Goal: Find specific page/section: Find specific page/section

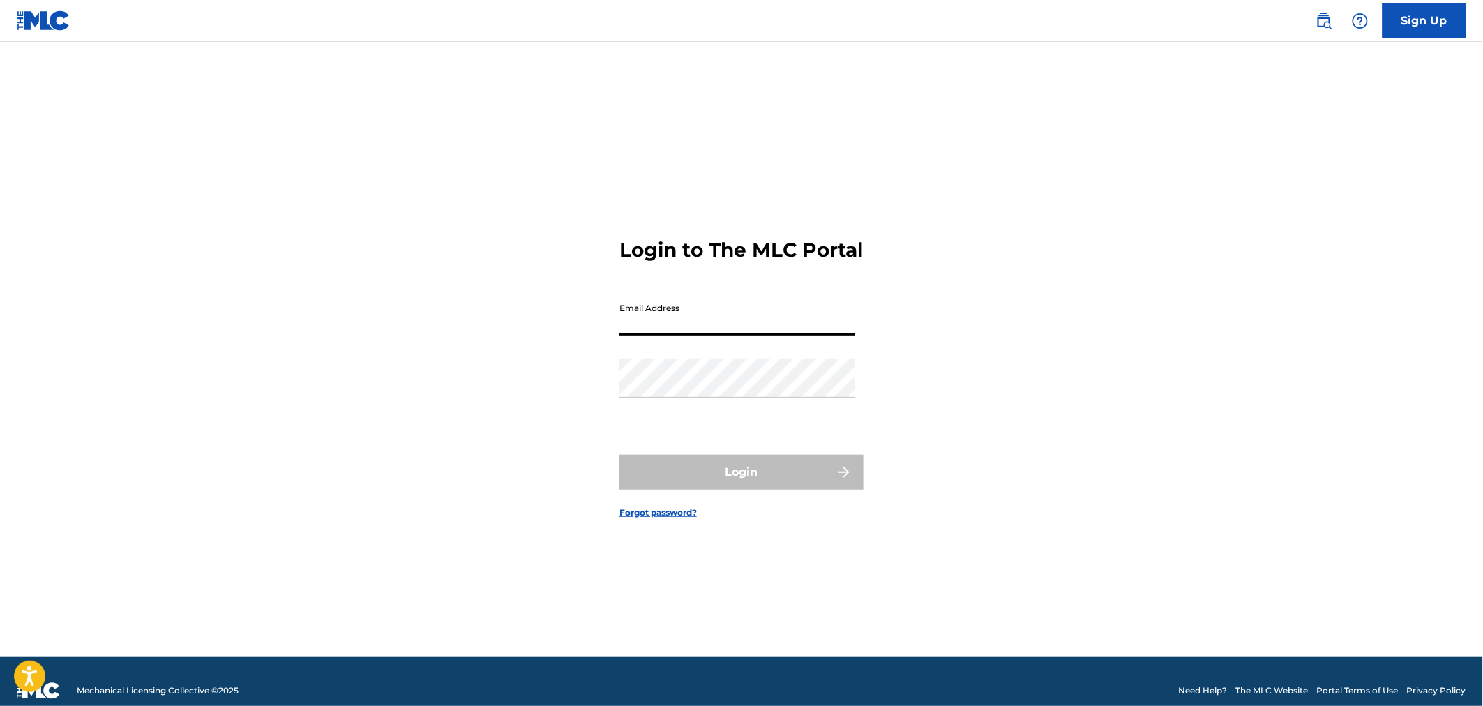
type input "[PERSON_NAME][EMAIL_ADDRESS][DOMAIN_NAME]"
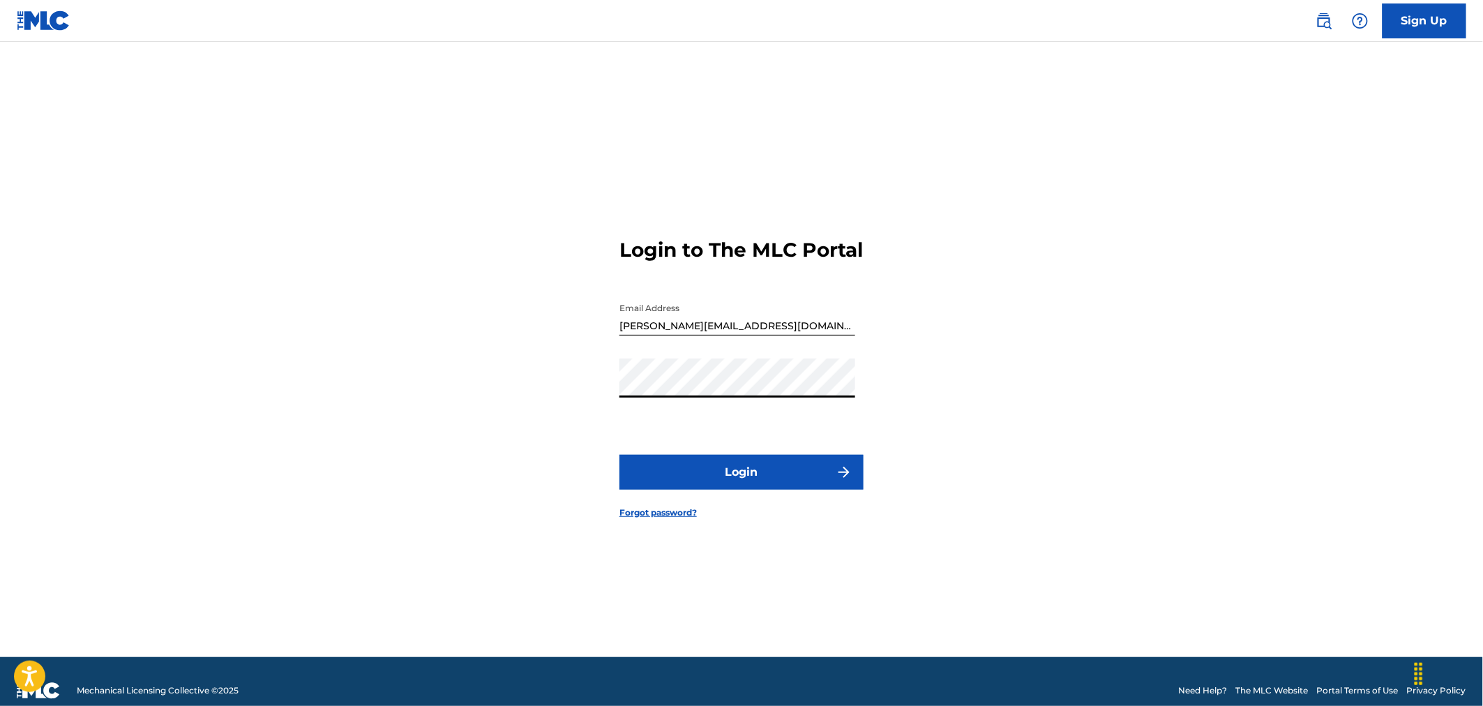
click at [699, 471] on button "Login" at bounding box center [741, 472] width 244 height 35
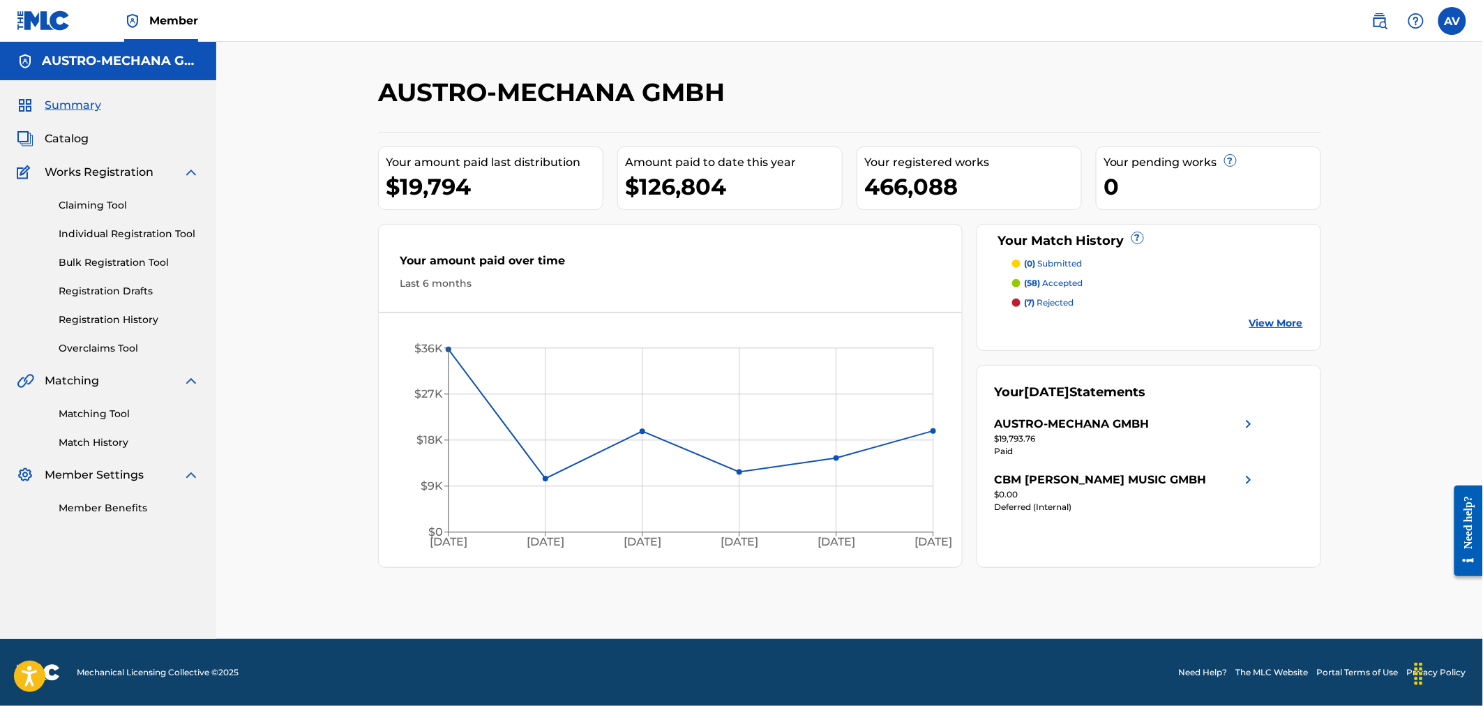
click at [73, 134] on span "Catalog" at bounding box center [67, 138] width 44 height 17
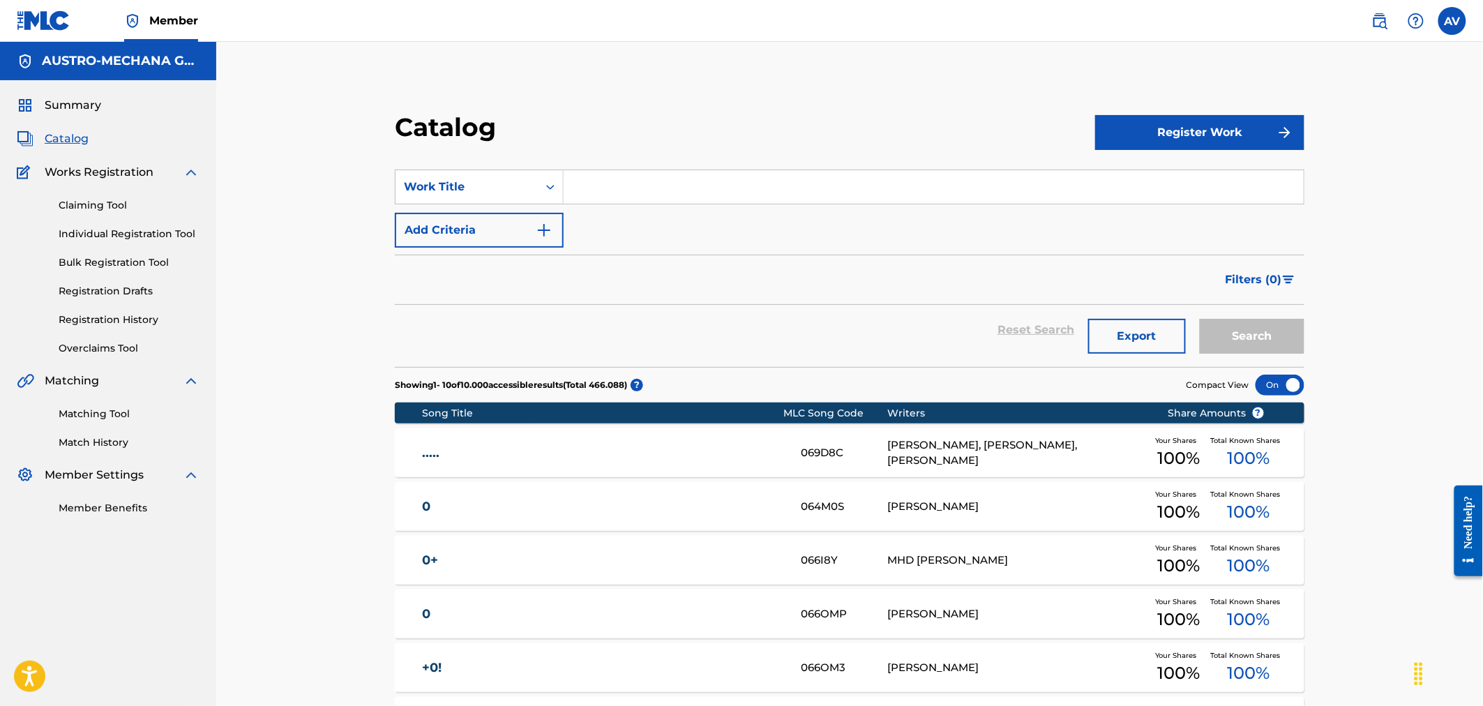
click at [755, 195] on input "Search Form" at bounding box center [934, 186] width 740 height 33
type input "sasa polka"
click at [1200, 319] on button "Search" at bounding box center [1252, 336] width 105 height 35
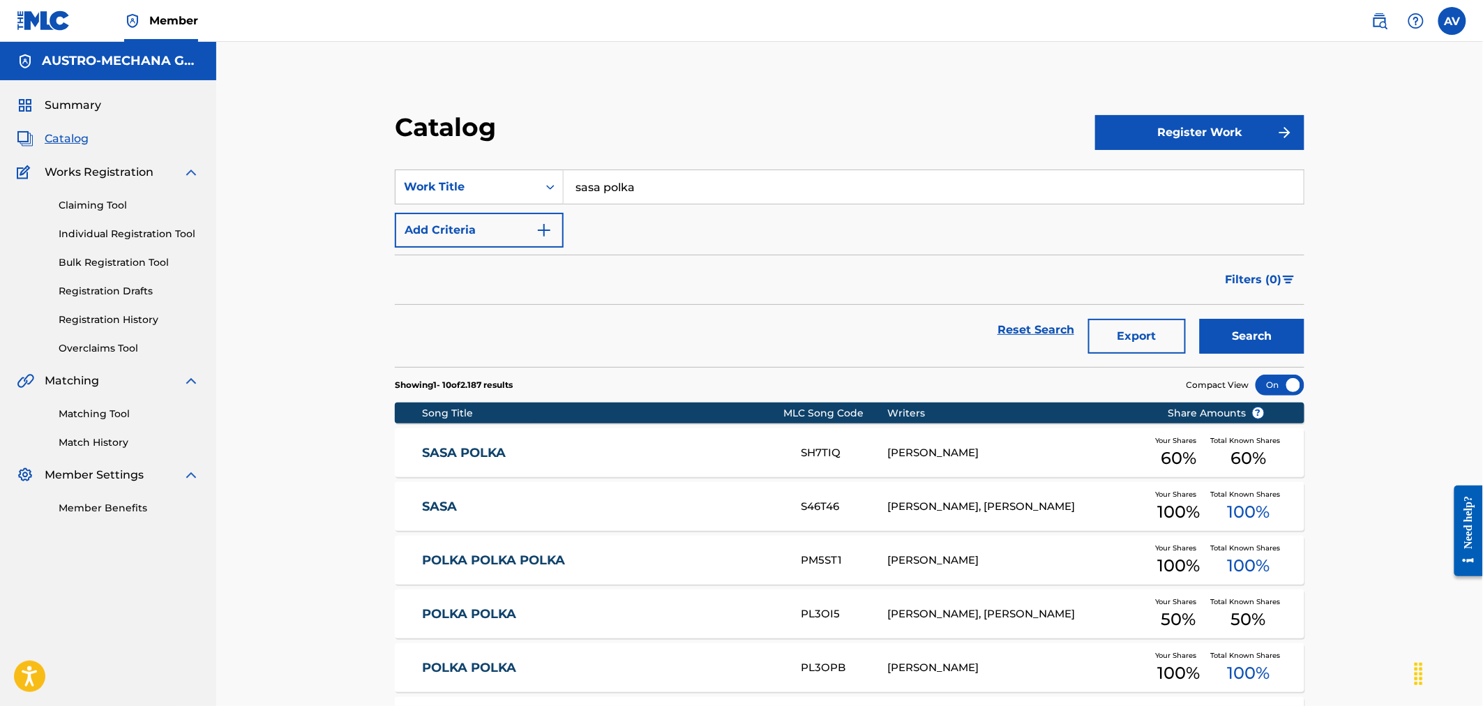
click at [489, 450] on link "SASA POLKA" at bounding box center [602, 453] width 360 height 16
